Goal: Check status: Check status

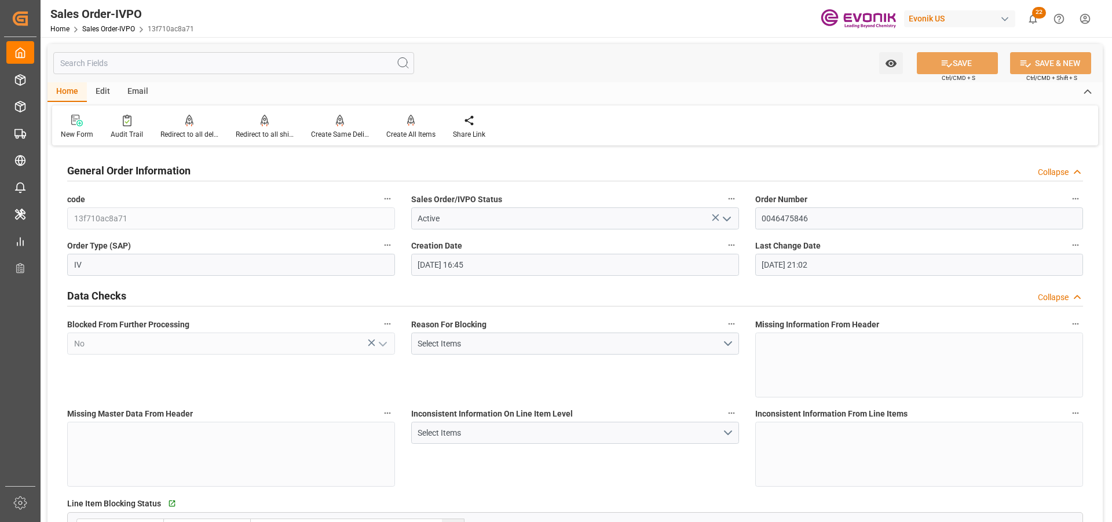
scroll to position [753, 0]
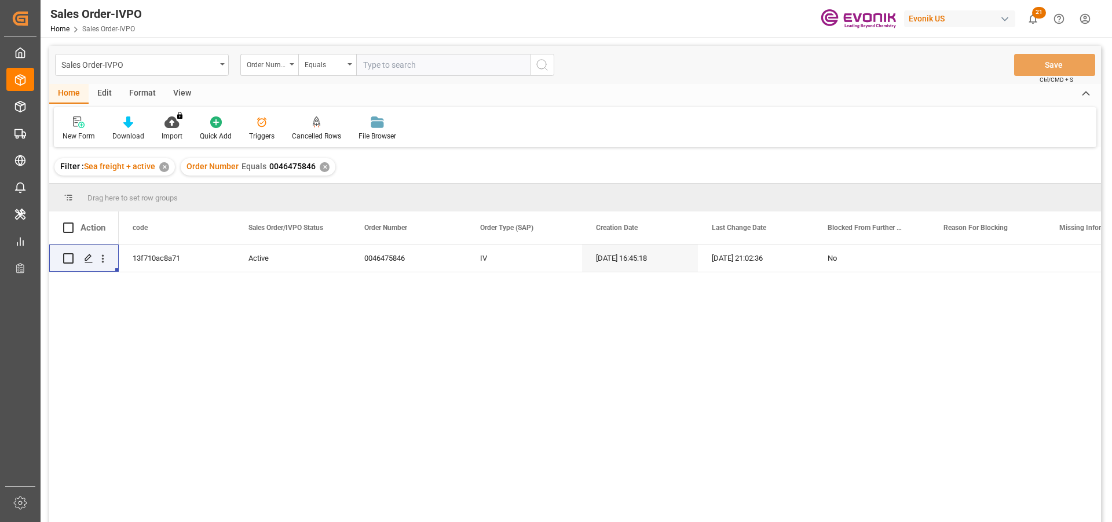
click at [324, 165] on div "✕" at bounding box center [325, 167] width 10 height 10
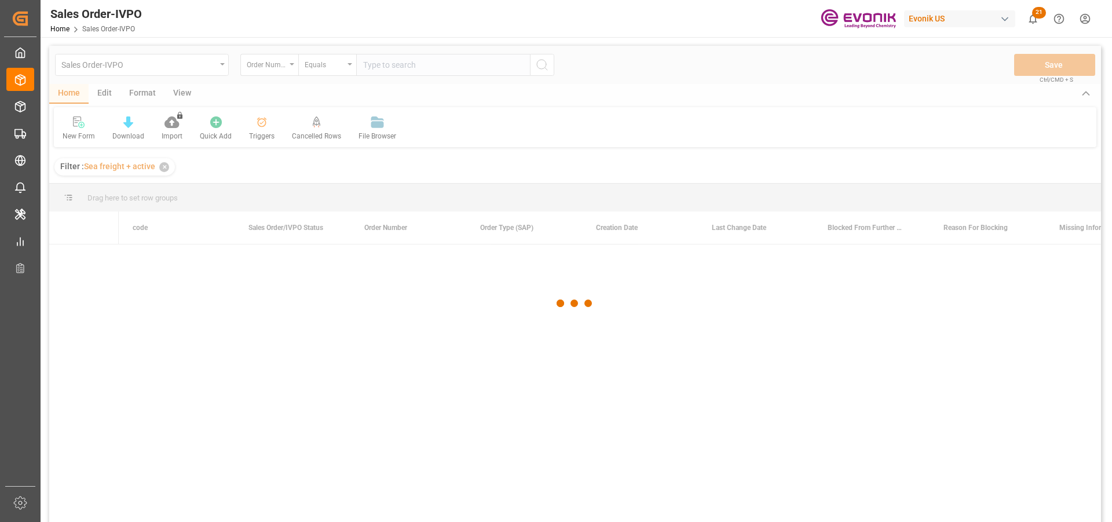
click at [461, 67] on div at bounding box center [575, 303] width 1052 height 515
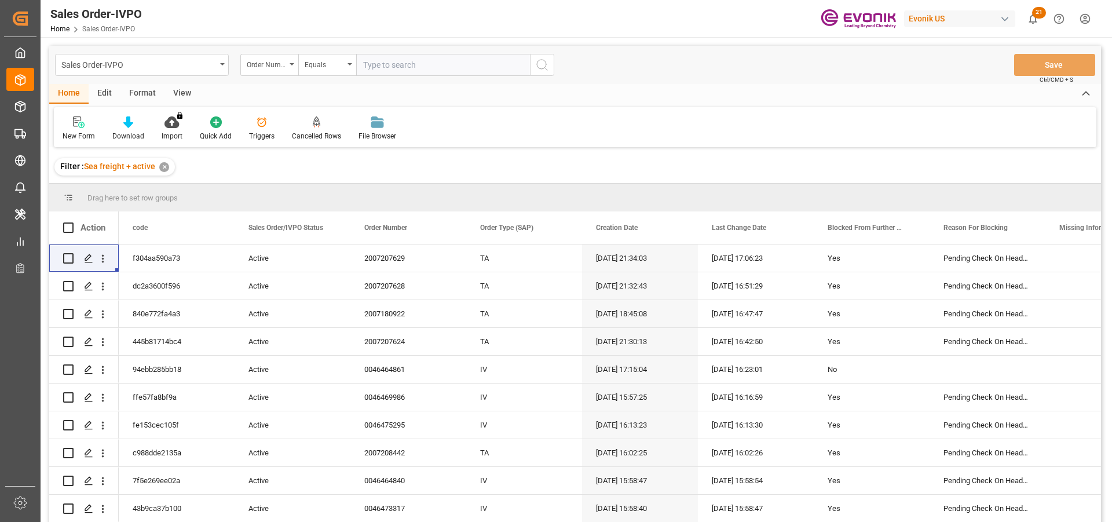
click at [461, 67] on input "text" at bounding box center [443, 65] width 174 height 22
paste input "0046475849"
type input "0046475849"
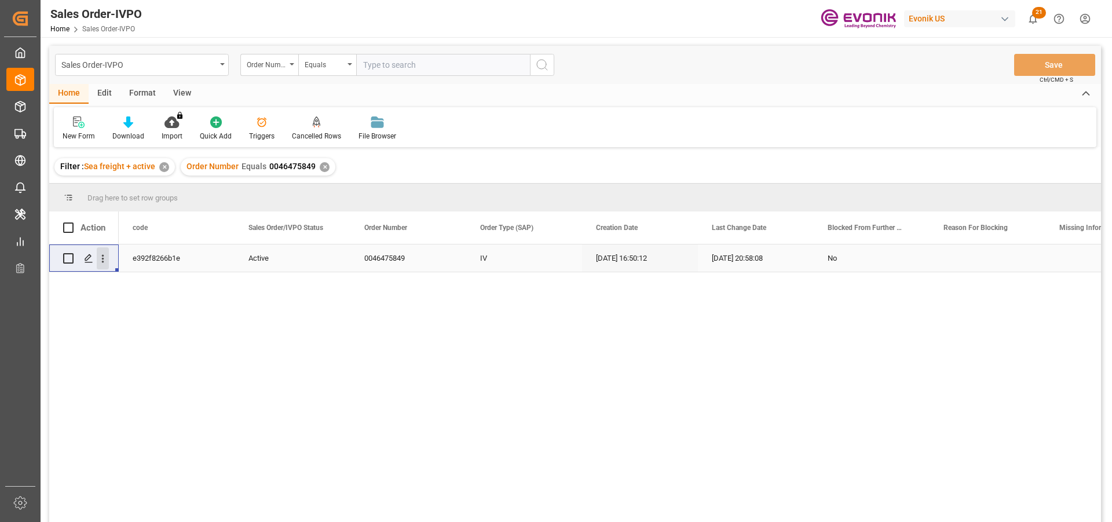
click at [98, 263] on icon "open menu" at bounding box center [103, 259] width 12 height 12
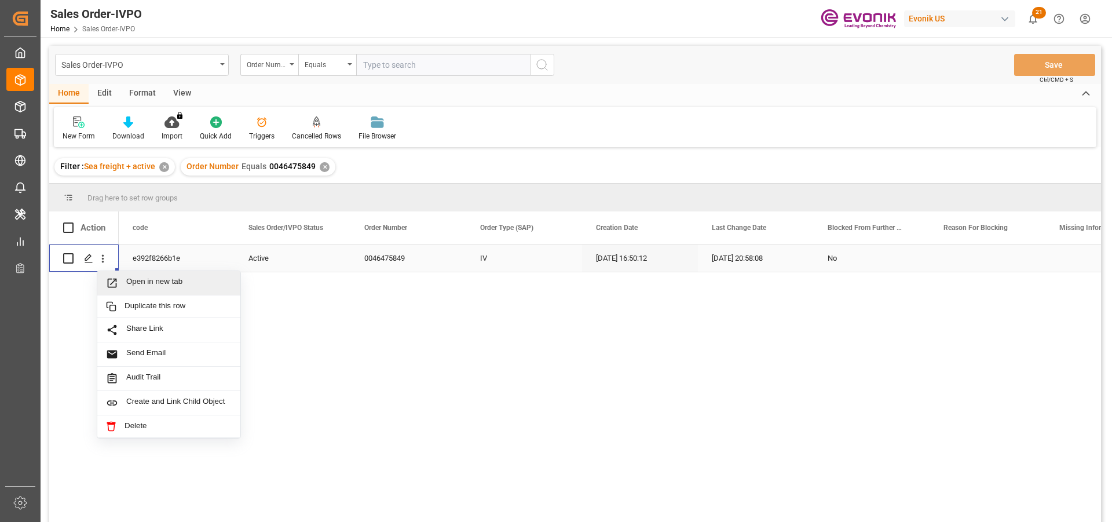
click at [168, 283] on span "Open in new tab" at bounding box center [178, 283] width 105 height 12
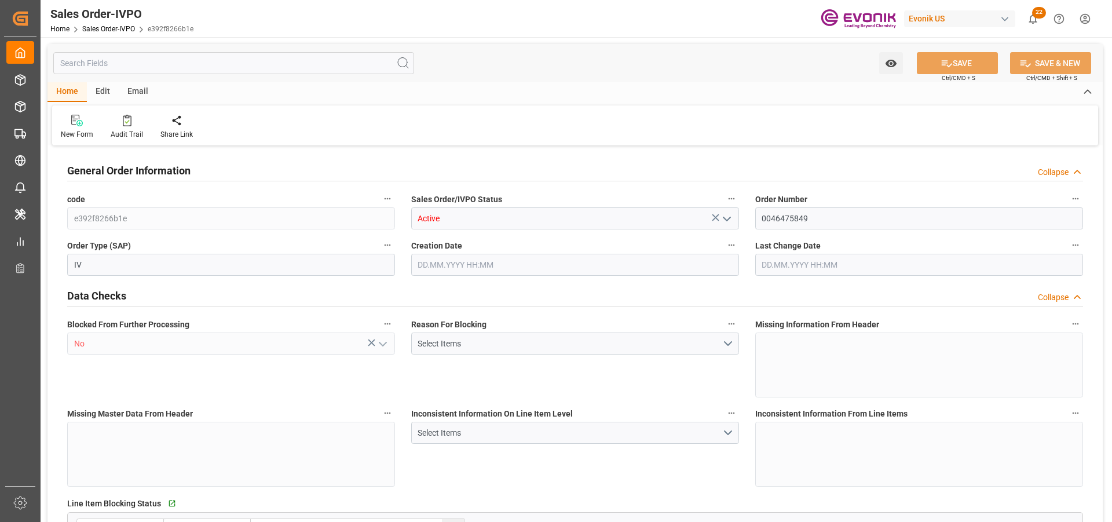
type input "NLRTM"
type input "[PERSON_NAME]@evonik.comTelephone: 49 2365 49 84486Fax No: N/A"
type input "0"
type input "1"
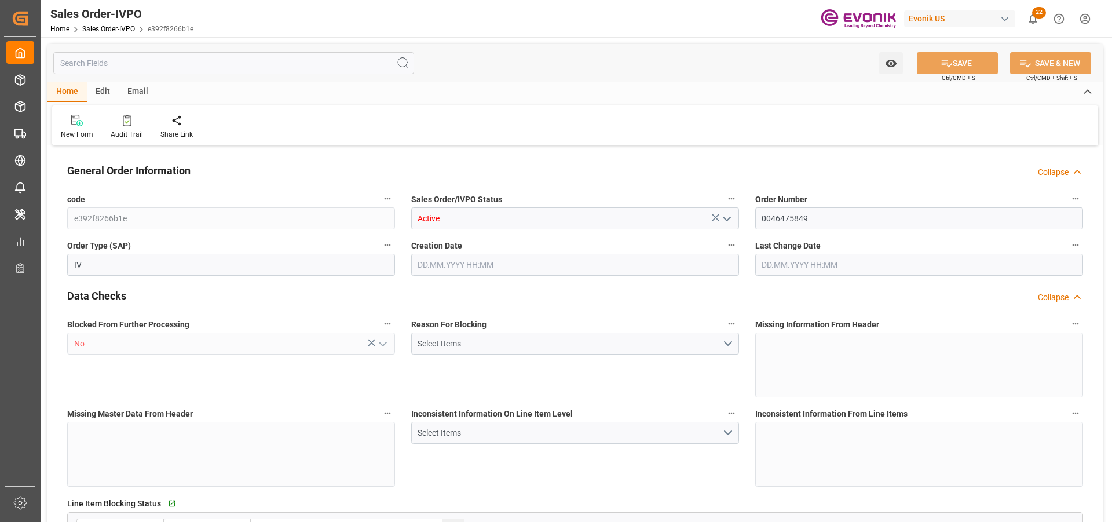
type input "1"
type input "18990"
type input "50.112"
type input "19000"
type input "60"
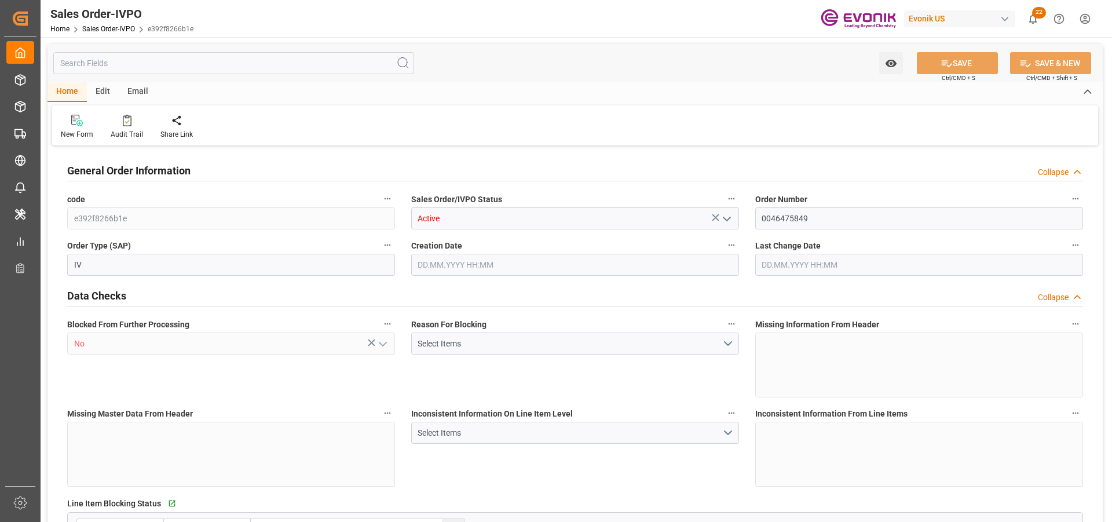
type input "01.10.2025 16:50"
type input "02.10.2025 20:58"
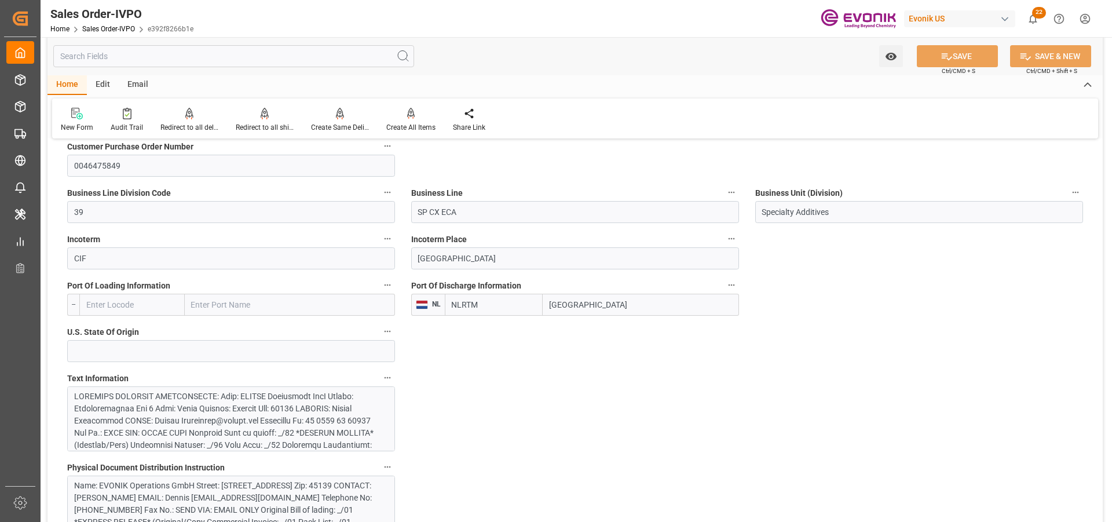
scroll to position [811, 0]
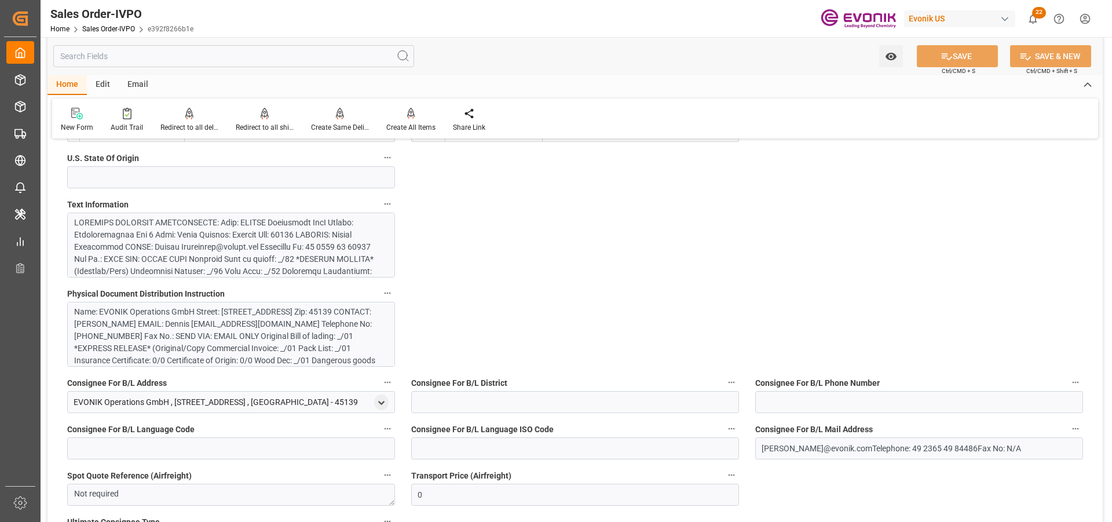
click at [239, 250] on div at bounding box center [226, 363] width 305 height 292
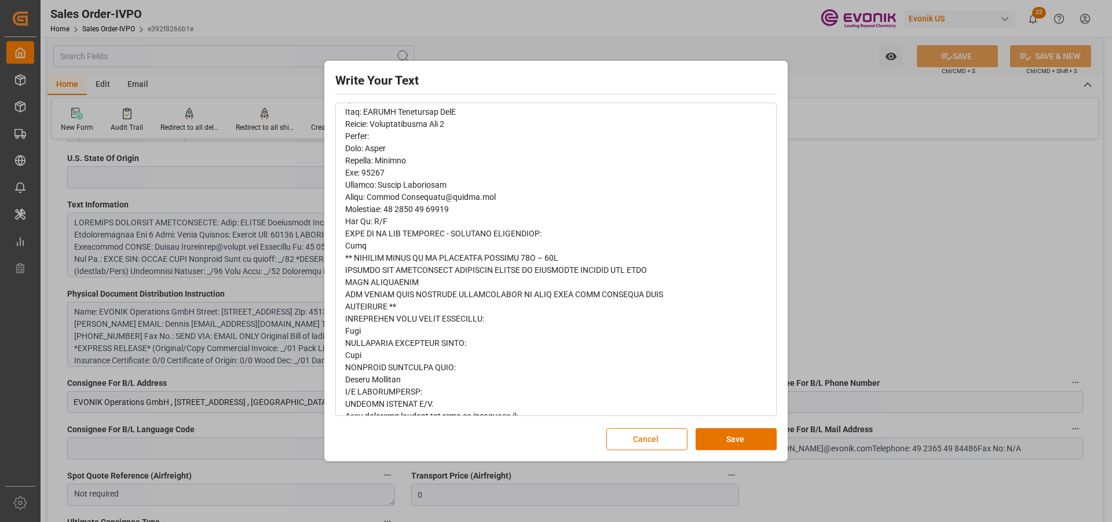
scroll to position [0, 0]
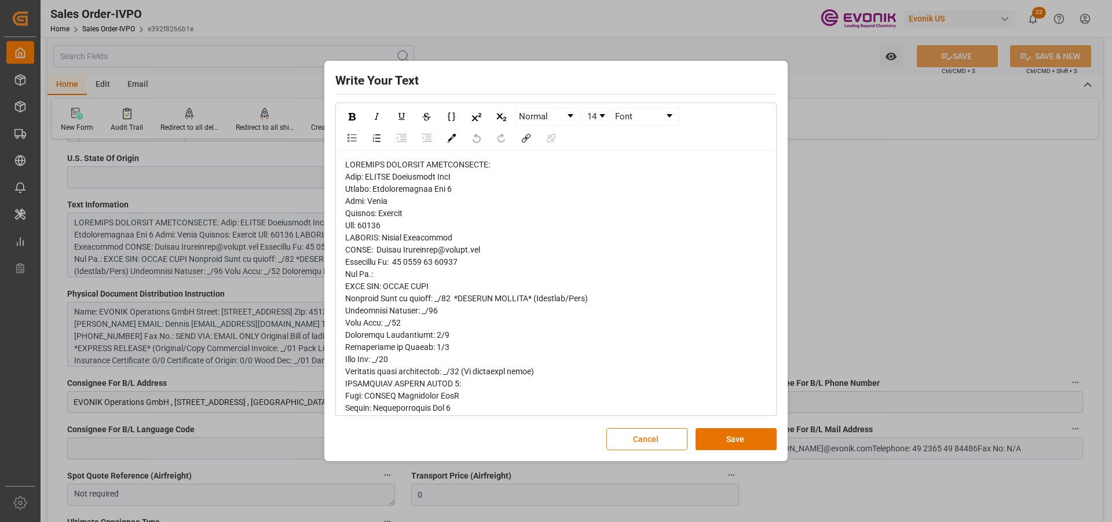
click at [667, 444] on button "Cancel" at bounding box center [646, 439] width 81 height 22
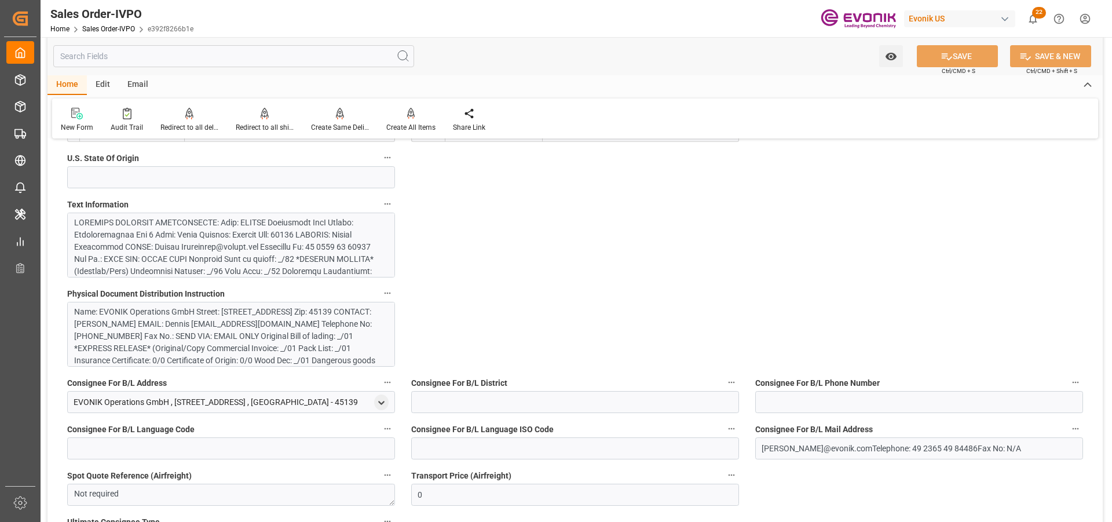
type input "[PERSON_NAME]@evonik.comTelephone: 49 2365 49 84486Fax No: N/A"
